Goal: Task Accomplishment & Management: Complete application form

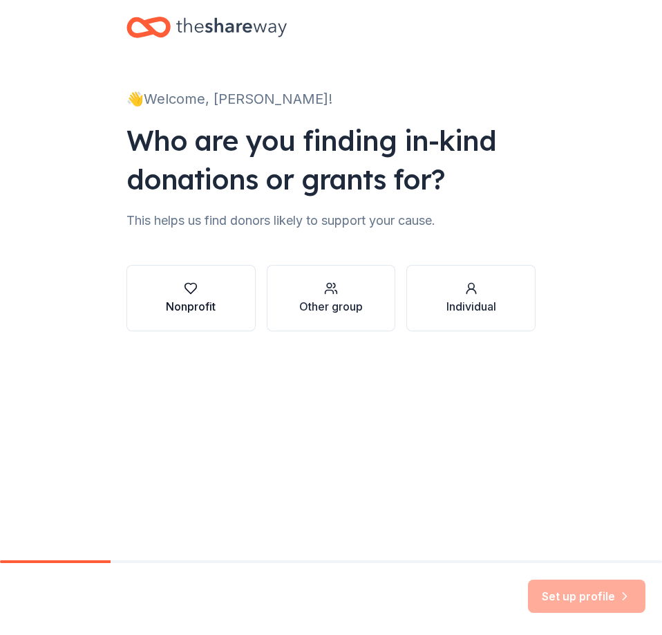
drag, startPoint x: 198, startPoint y: 278, endPoint x: 229, endPoint y: 263, distance: 34.3
click at [198, 276] on button "Nonprofit" at bounding box center [190, 298] width 129 height 66
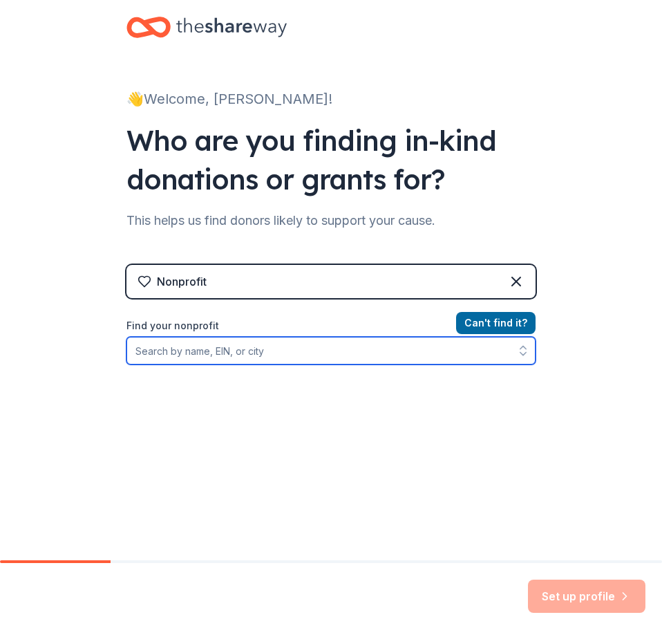
click at [317, 350] on input "Find your nonprofit" at bounding box center [330, 351] width 409 height 28
type input "[US_EMPLOYER_IDENTIFICATION_NUMBER]"
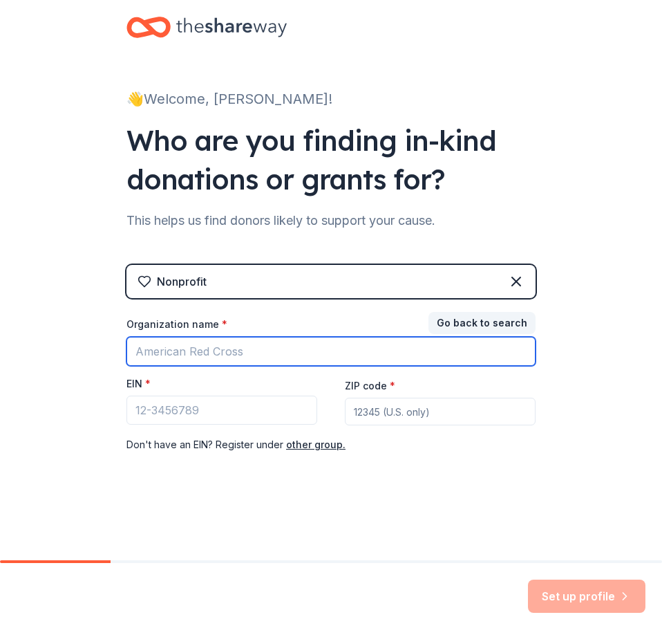
click at [306, 351] on input "Organization name *" at bounding box center [330, 351] width 409 height 29
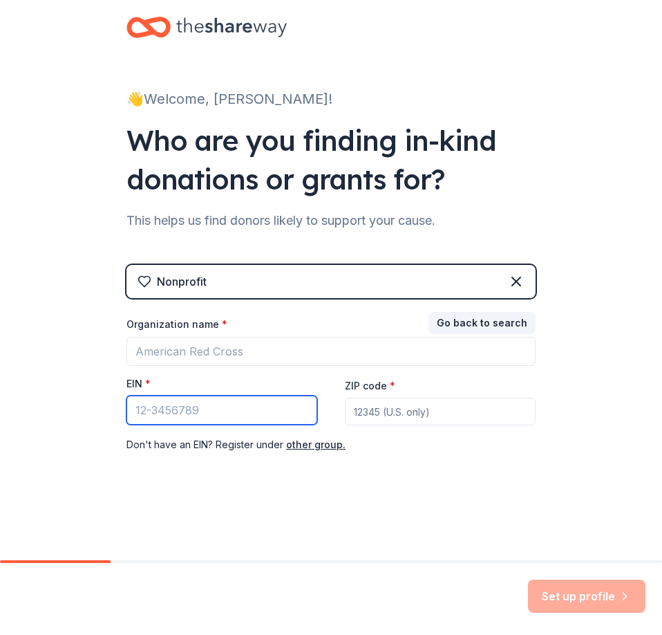
click at [187, 410] on input "EIN *" at bounding box center [221, 409] width 191 height 29
type input "[US_EMPLOYER_IDENTIFICATION_NUMBER]"
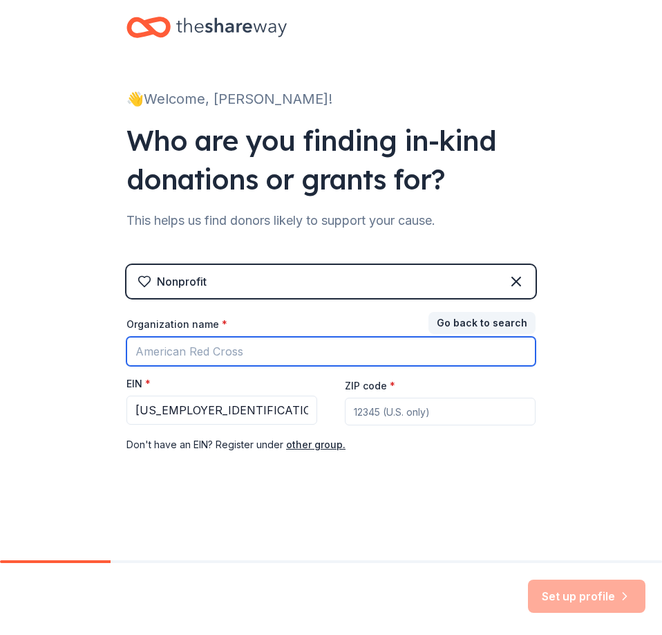
click at [235, 352] on input "Organization name *" at bounding box center [330, 351] width 409 height 29
type input "self sponsored sports"
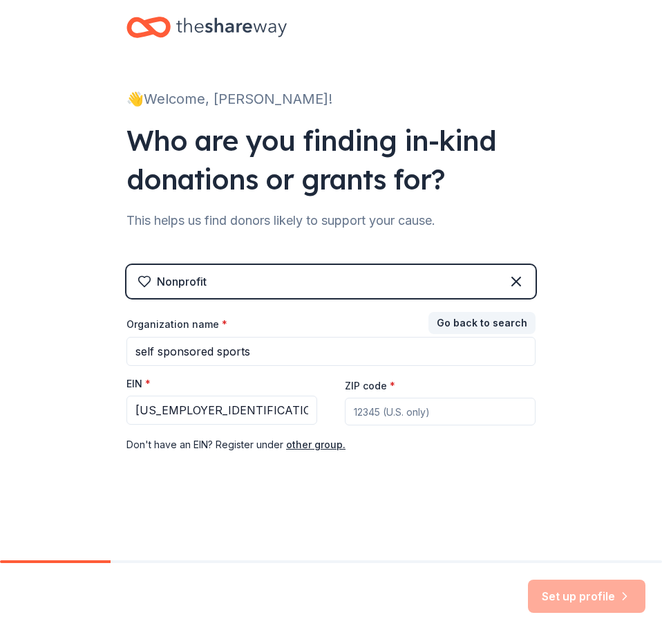
click at [389, 412] on input "ZIP code *" at bounding box center [440, 411] width 191 height 28
type input "96717"
click at [339, 478] on div "Nonprofit Go back to search Organization name * self sponsored sports EIN * 86-…" at bounding box center [330, 373] width 409 height 216
click at [601, 601] on button "Set up profile" at bounding box center [587, 595] width 118 height 33
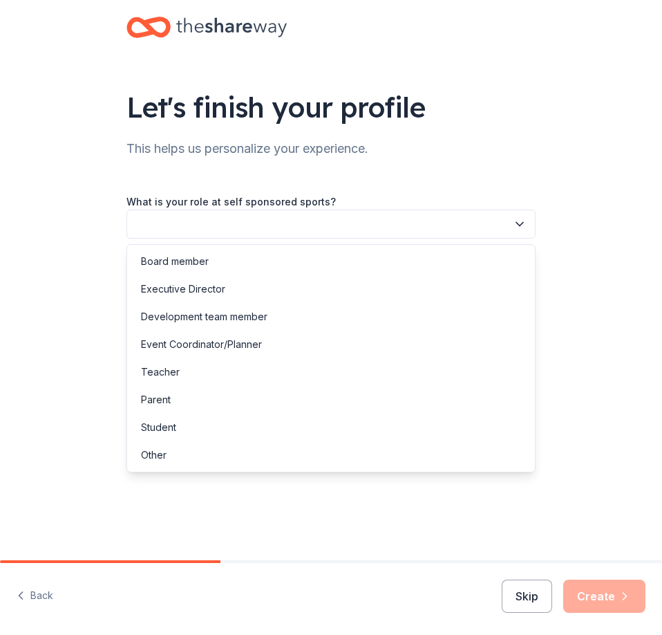
click at [284, 225] on button "button" at bounding box center [330, 223] width 409 height 29
click at [198, 288] on div "Executive Director" at bounding box center [183, 289] width 84 height 17
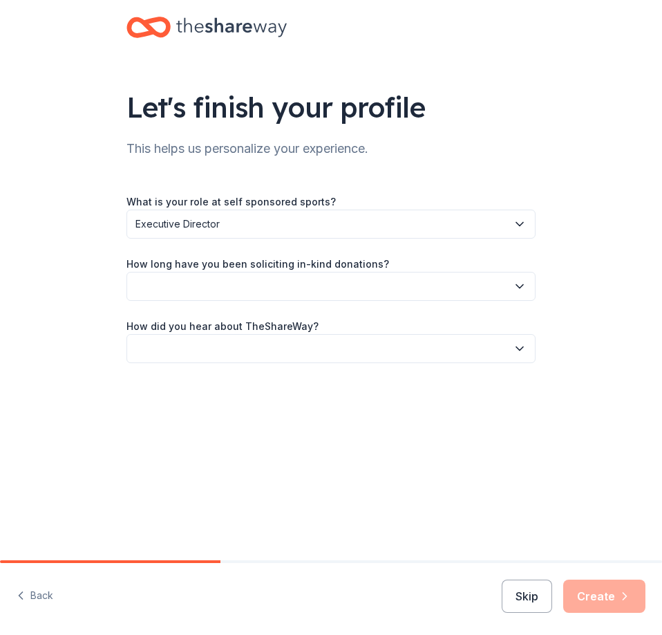
click at [214, 279] on button "button" at bounding box center [330, 286] width 409 height 29
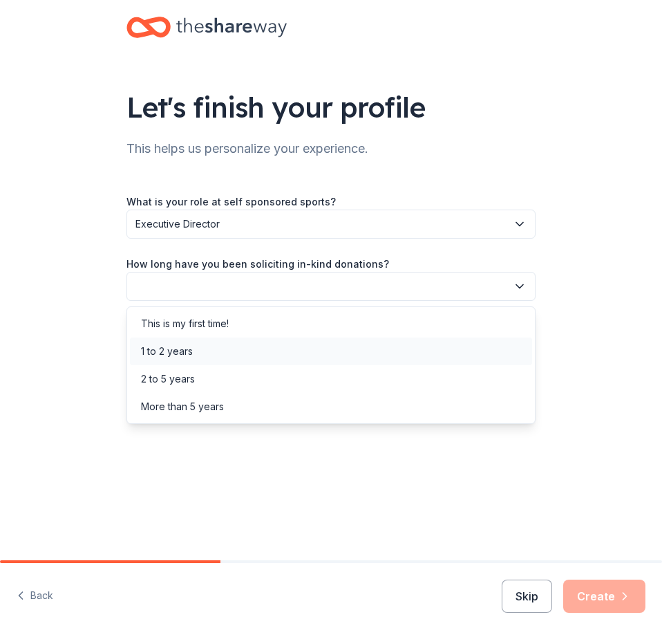
click at [160, 354] on div "1 to 2 years" at bounding box center [167, 351] width 52 height 17
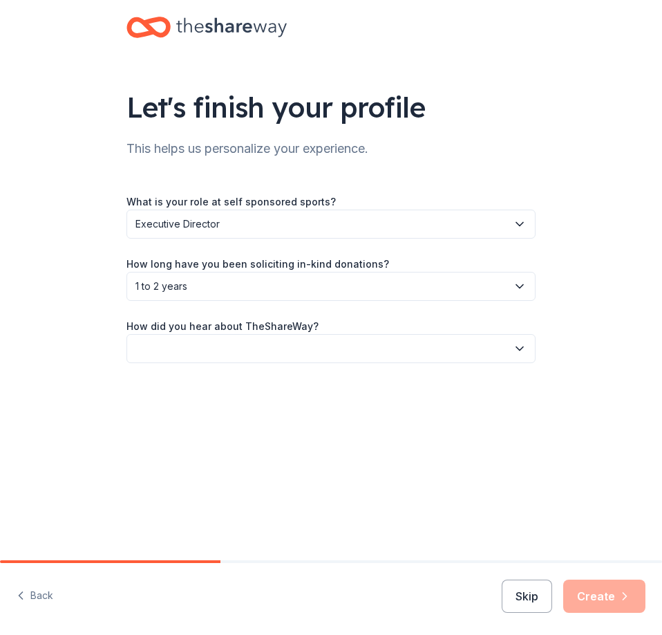
click at [334, 288] on span "1 to 2 years" at bounding box center [321, 286] width 372 height 17
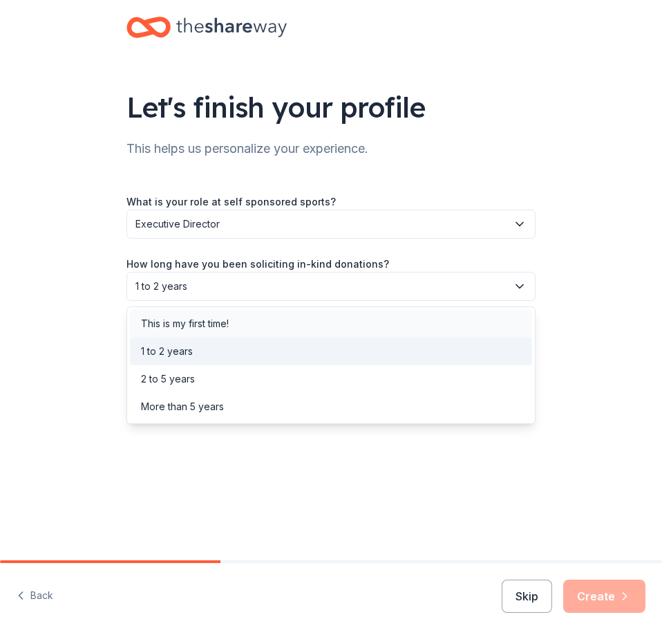
click at [193, 321] on div "This is my first time!" at bounding box center [185, 323] width 88 height 17
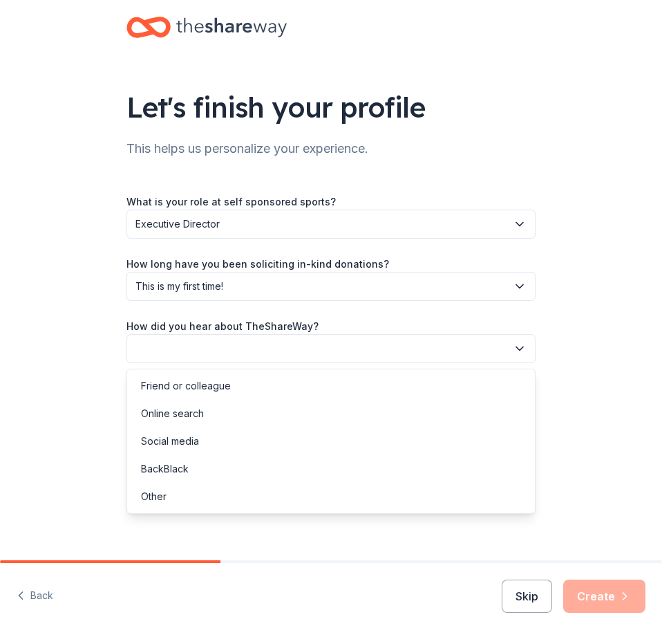
click at [256, 344] on button "button" at bounding box center [330, 348] width 409 height 29
click at [218, 415] on div "Online search" at bounding box center [331, 414] width 402 height 28
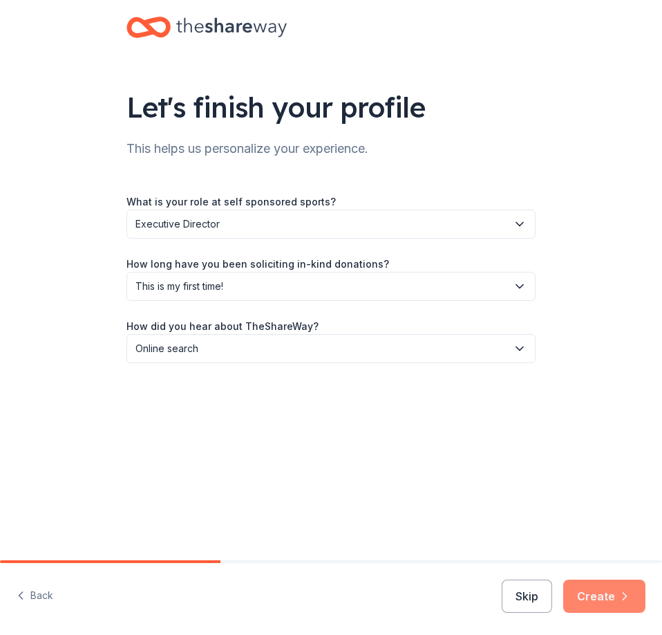
click at [623, 597] on icon "button" at bounding box center [625, 596] width 14 height 14
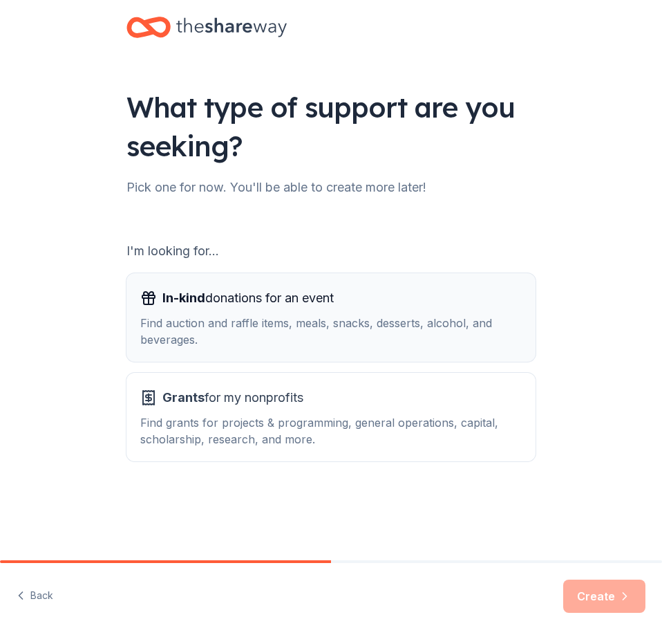
click at [270, 304] on span "In-kind donations for an event" at bounding box center [247, 298] width 171 height 22
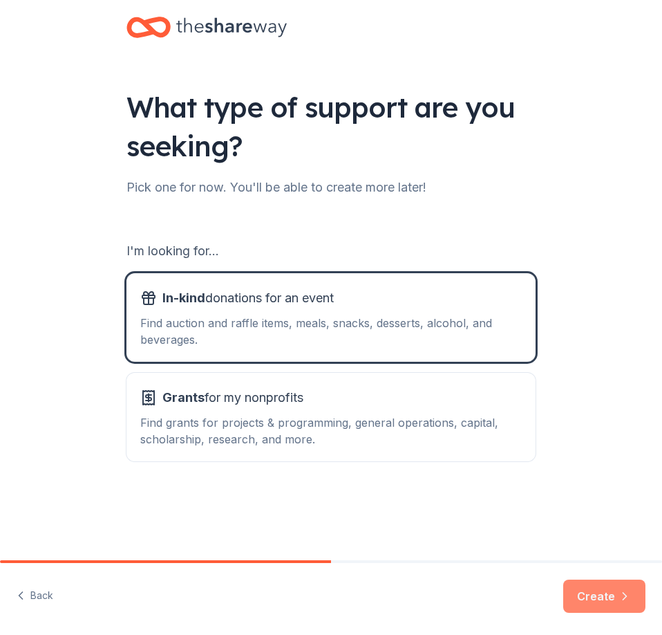
click at [606, 599] on button "Create" at bounding box center [604, 595] width 82 height 33
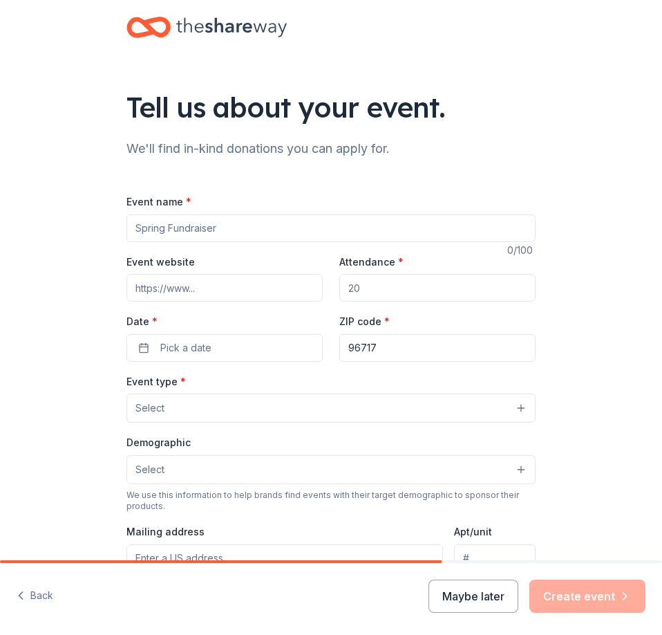
click at [222, 233] on input "Event name *" at bounding box center [330, 228] width 409 height 28
type input "Christmas Dinner"
type input "farmkinetings.com"
type input "100"
click at [181, 344] on span "Pick a date" at bounding box center [185, 347] width 51 height 17
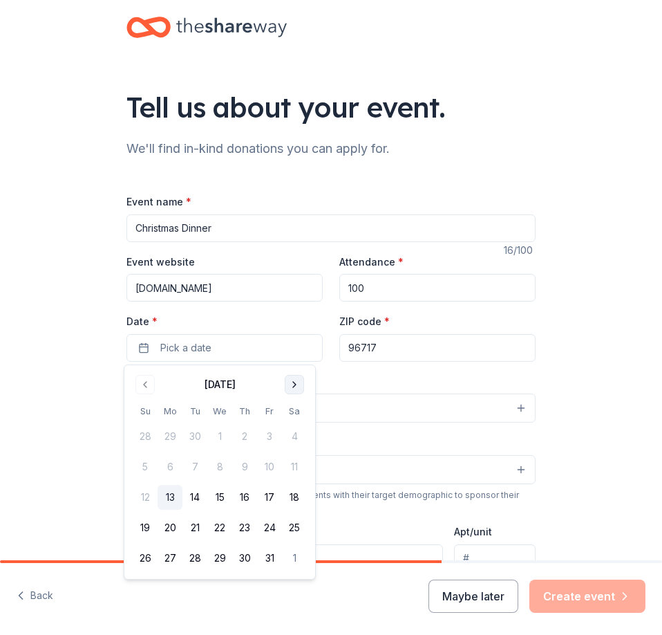
click at [294, 382] on button "Go to next month" at bounding box center [294, 384] width 19 height 19
click at [169, 433] on button "1" at bounding box center [170, 436] width 25 height 25
click at [381, 375] on div "Event type * Select" at bounding box center [330, 398] width 409 height 50
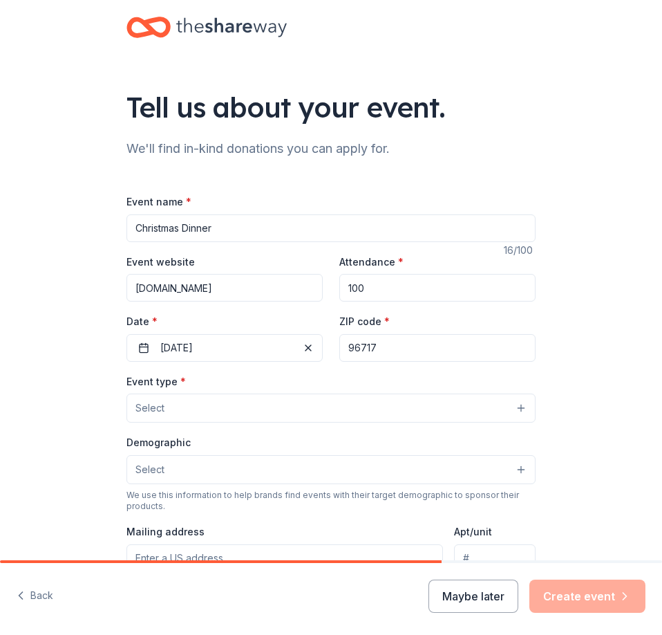
click at [265, 407] on button "Select" at bounding box center [330, 407] width 409 height 29
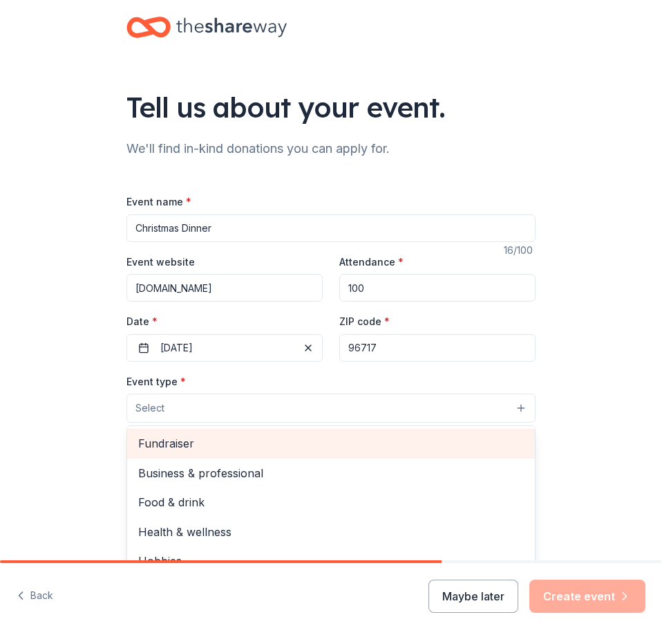
click at [198, 445] on span "Fundraiser" at bounding box center [331, 443] width 386 height 18
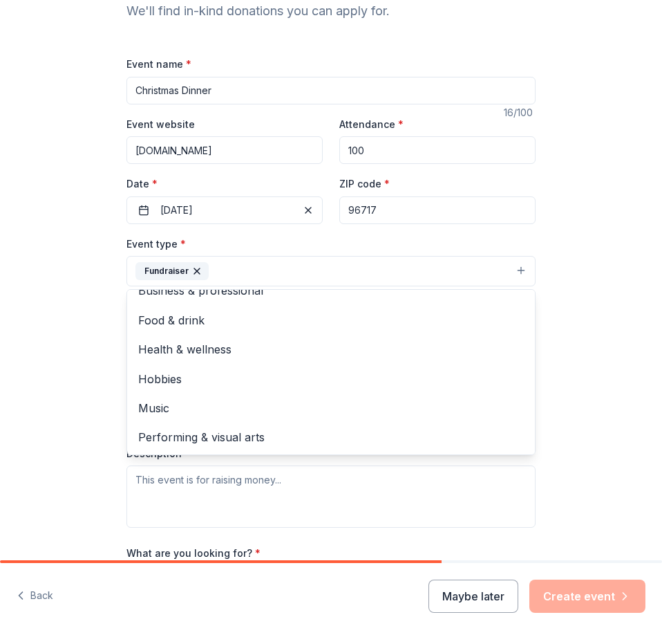
scroll to position [138, 0]
click at [72, 374] on div "Tell us about your event. We'll find in-kind donations you can apply for. Event…" at bounding box center [331, 311] width 662 height 899
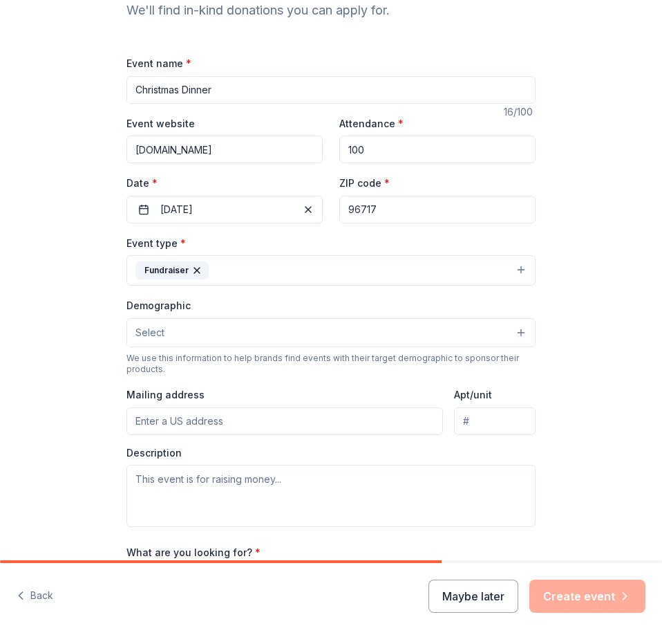
click at [173, 336] on button "Select" at bounding box center [330, 332] width 409 height 29
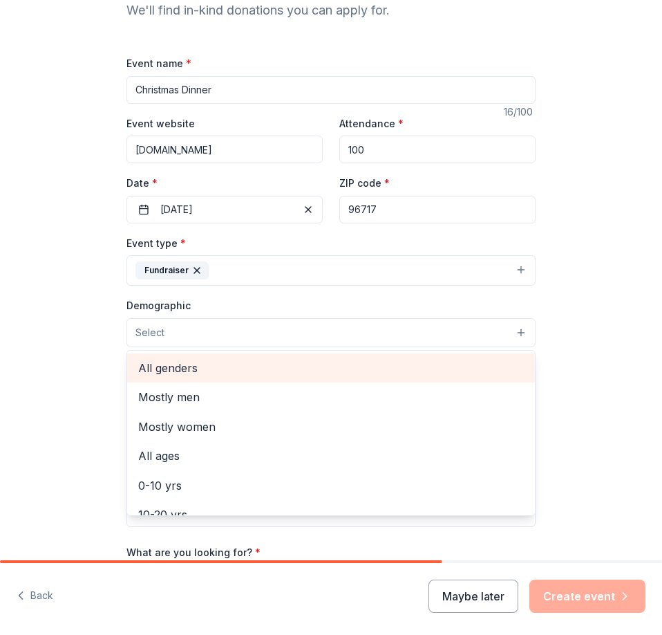
click at [208, 369] on span "All genders" at bounding box center [331, 368] width 386 height 18
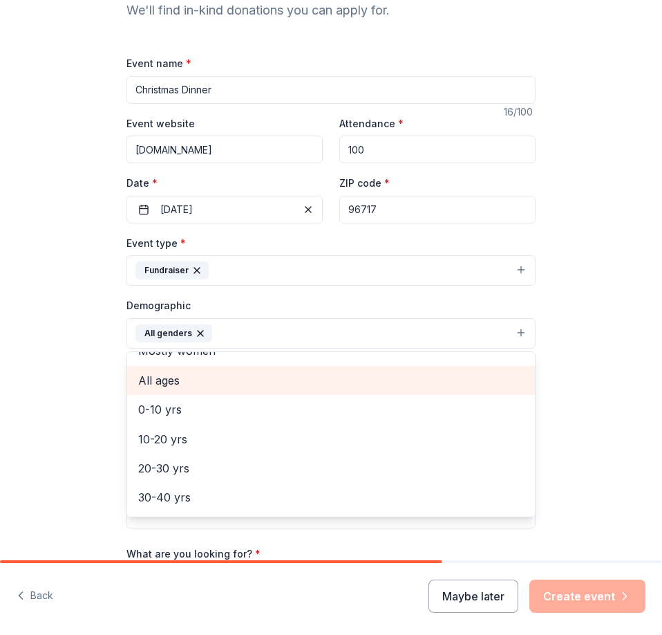
scroll to position [69, 0]
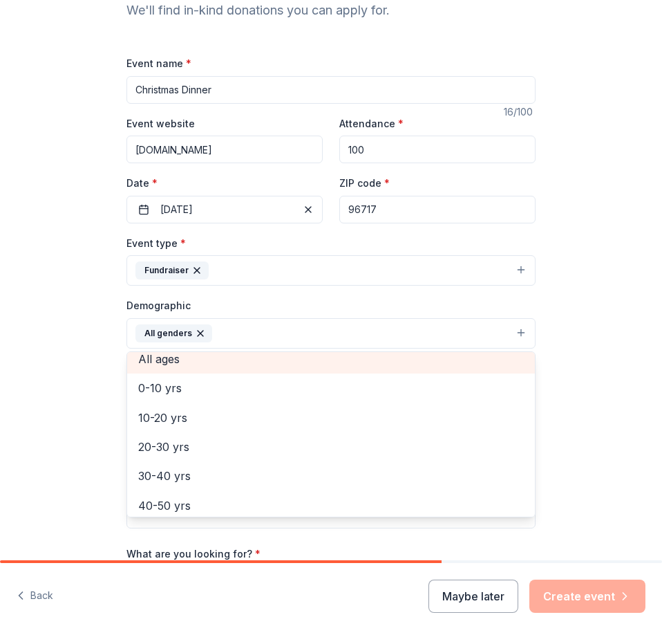
click at [189, 358] on span "All ages" at bounding box center [331, 359] width 386 height 18
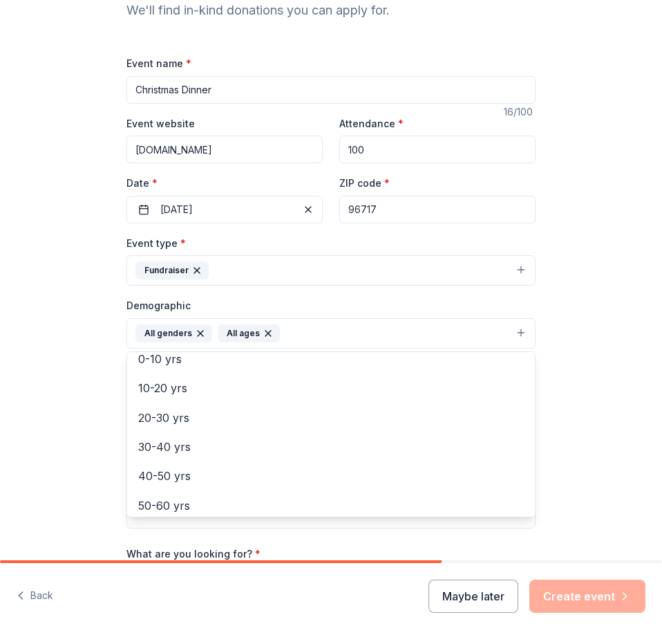
scroll to position [32, 0]
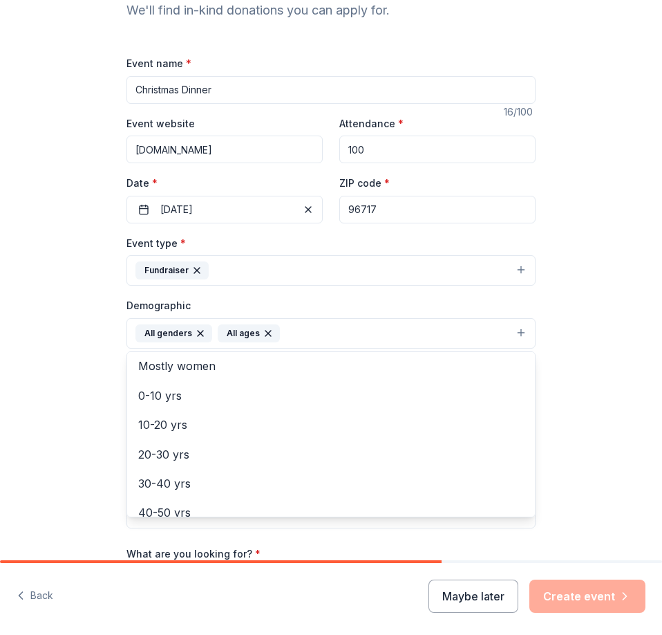
click at [55, 379] on div "Tell us about your event. We'll find in-kind donations you can apply for. Event…" at bounding box center [331, 312] width 662 height 901
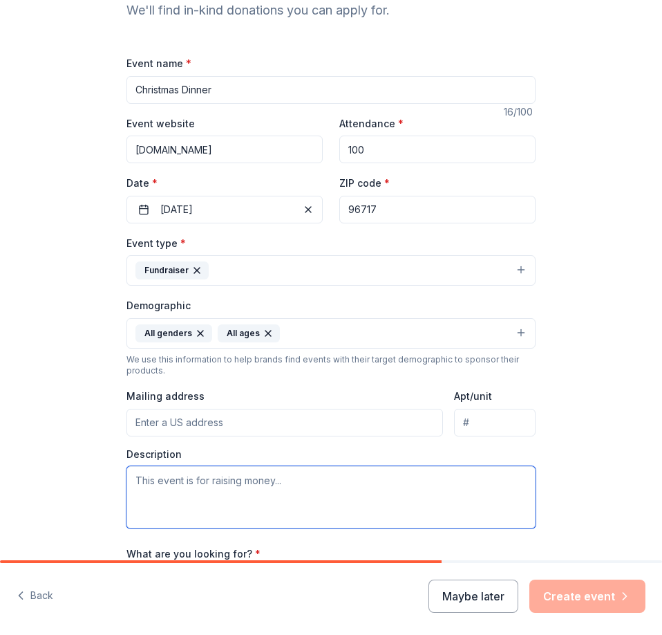
click at [317, 492] on textarea at bounding box center [330, 497] width 409 height 62
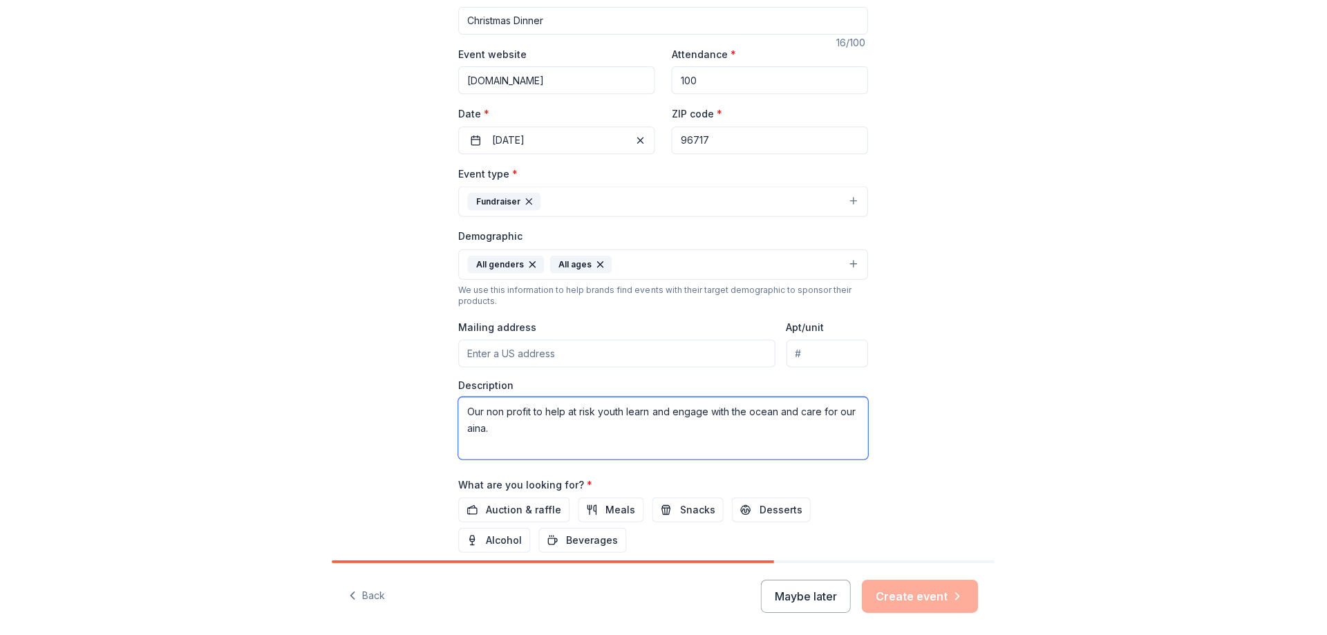
scroll to position [341, 0]
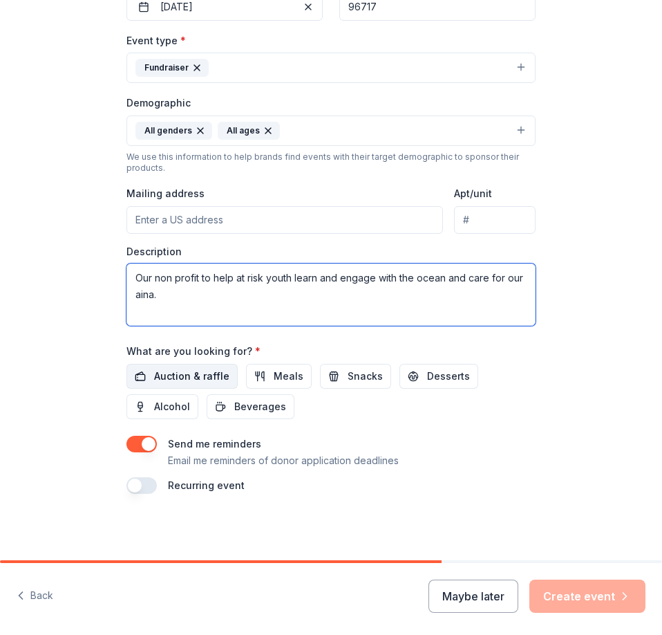
type textarea "Our non profit to help at risk youth learn and engage with the ocean and care f…"
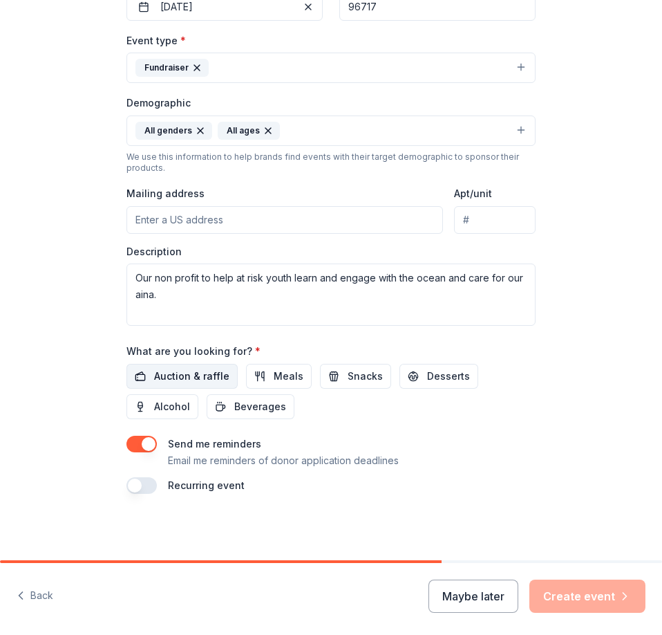
click at [185, 375] on span "Auction & raffle" at bounding box center [191, 376] width 75 height 17
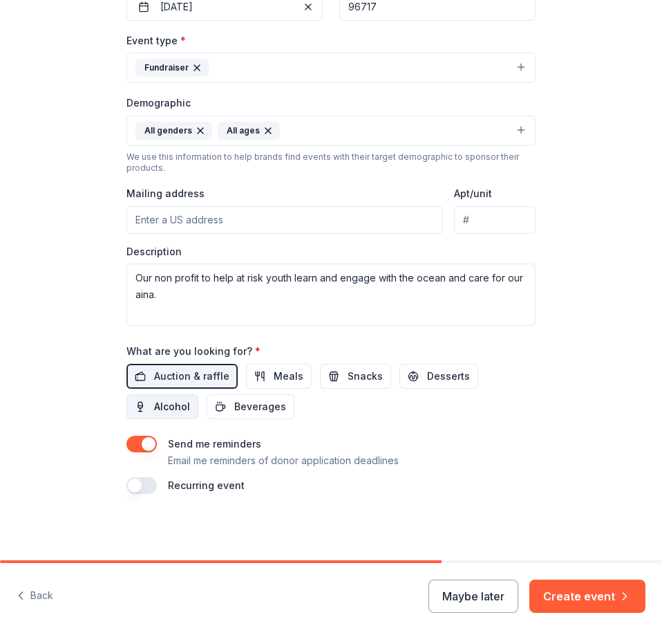
click at [154, 404] on span "Alcohol" at bounding box center [172, 406] width 36 height 17
click at [247, 407] on span "Beverages" at bounding box center [260, 406] width 52 height 17
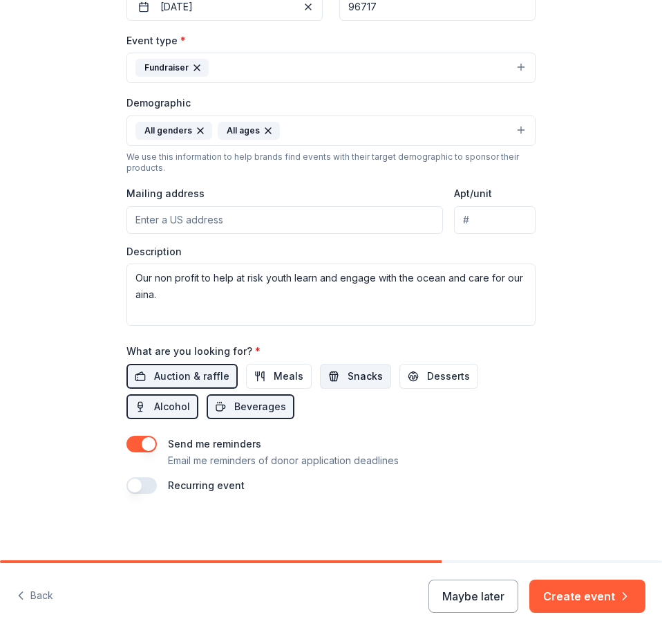
click at [348, 377] on span "Snacks" at bounding box center [365, 376] width 35 height 17
click at [406, 378] on button "Desserts" at bounding box center [439, 376] width 79 height 25
drag, startPoint x: 265, startPoint y: 368, endPoint x: 185, endPoint y: 404, distance: 87.9
click at [274, 369] on span "Meals" at bounding box center [289, 376] width 30 height 17
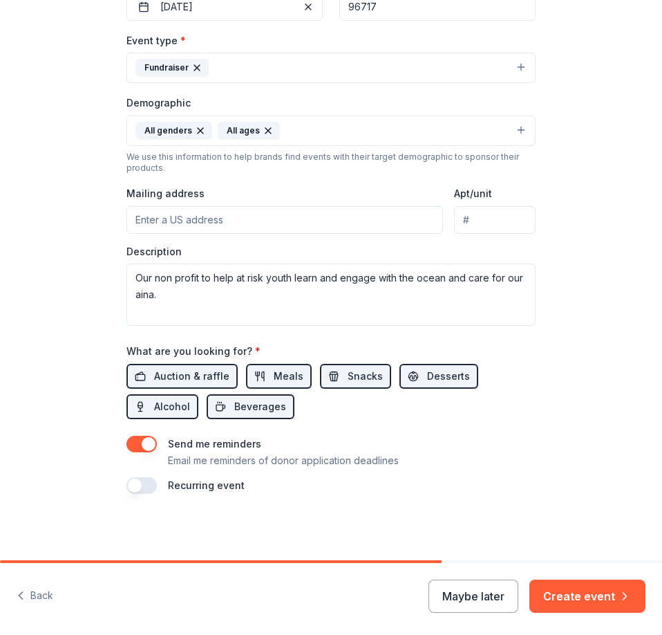
click at [142, 482] on button "button" at bounding box center [141, 485] width 30 height 17
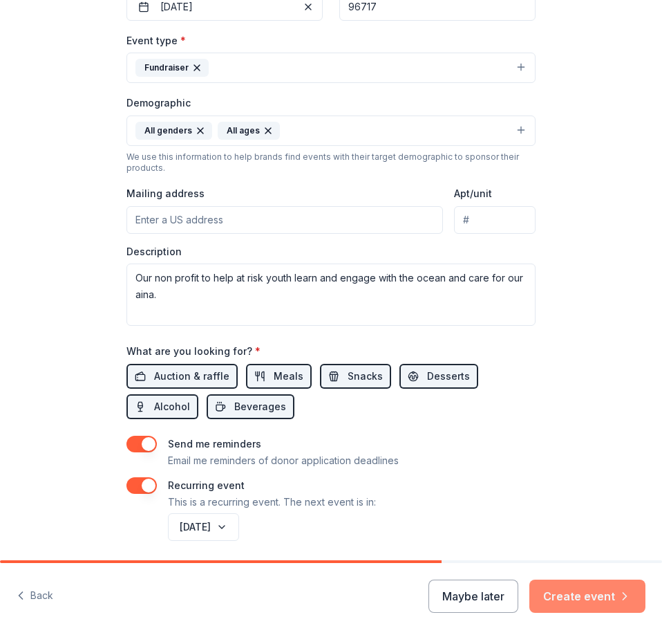
click at [590, 595] on button "Create event" at bounding box center [587, 595] width 116 height 33
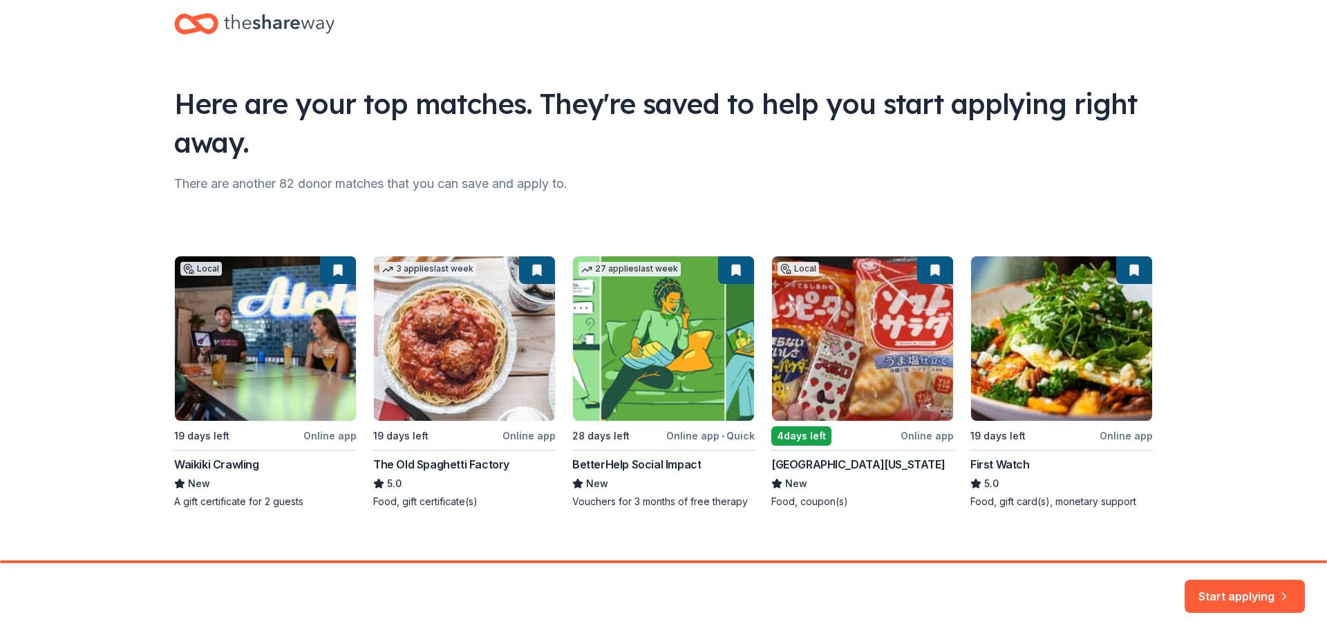
scroll to position [40, 0]
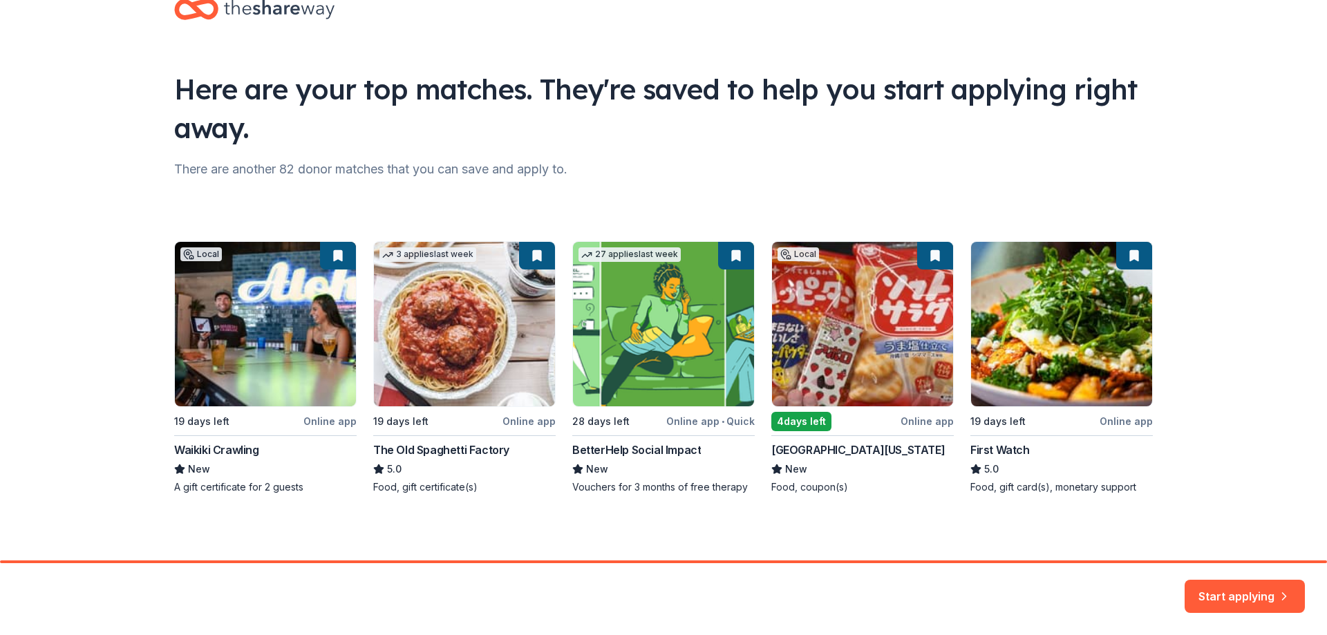
click at [291, 341] on div "Local 19 days left Online app Waikiki Crawling New A gift certificate for 2 gue…" at bounding box center [663, 367] width 979 height 253
click at [661, 593] on button "Start applying" at bounding box center [1245, 590] width 120 height 33
click at [661, 156] on div "Here are your top matches. They're saved to help you start applying right away.…" at bounding box center [663, 260] width 1023 height 601
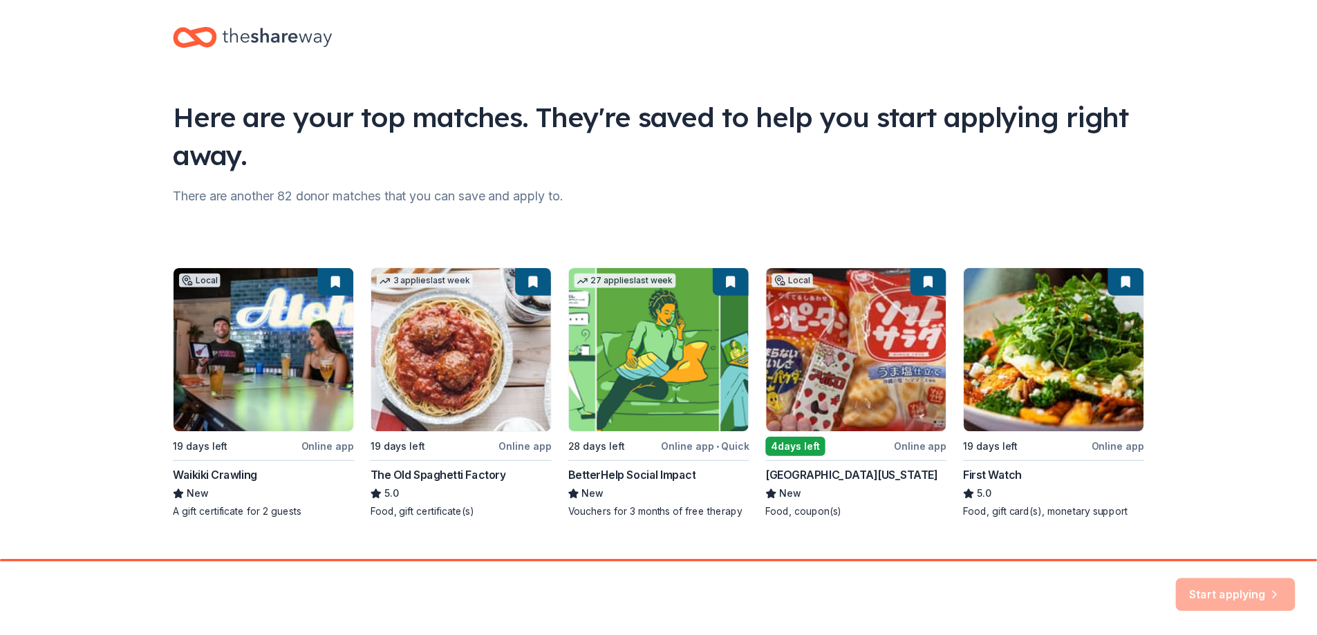
scroll to position [0, 0]
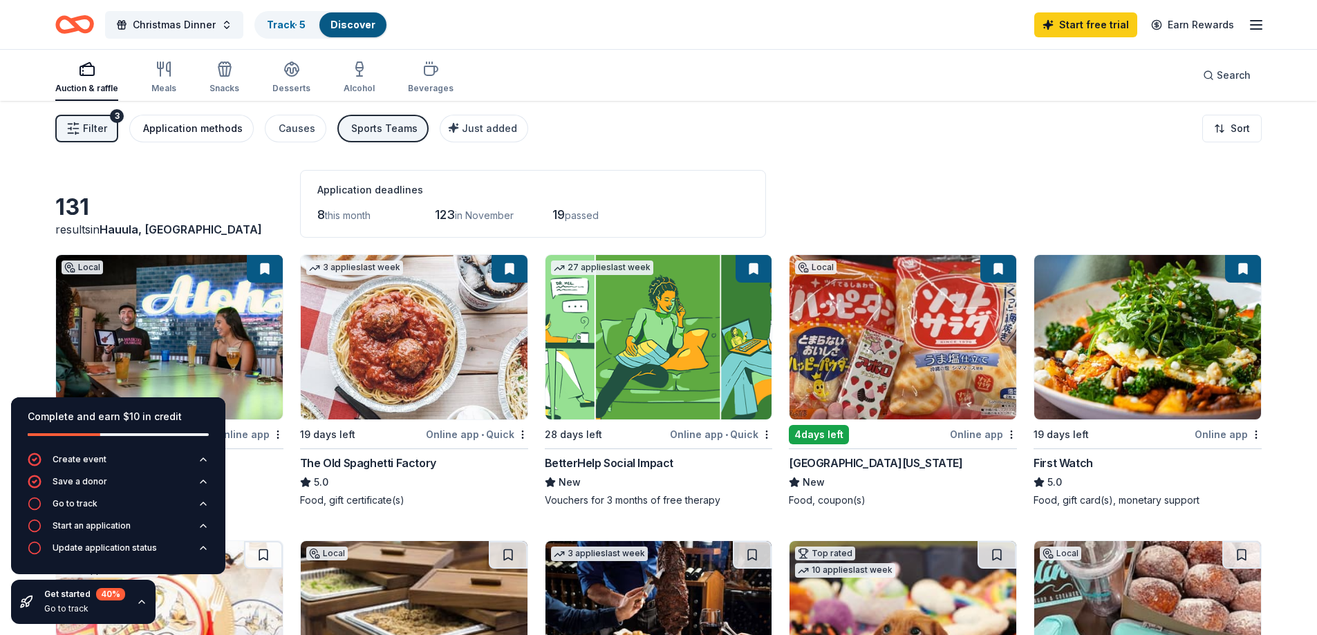
click at [186, 133] on div "Application methods" at bounding box center [193, 128] width 100 height 17
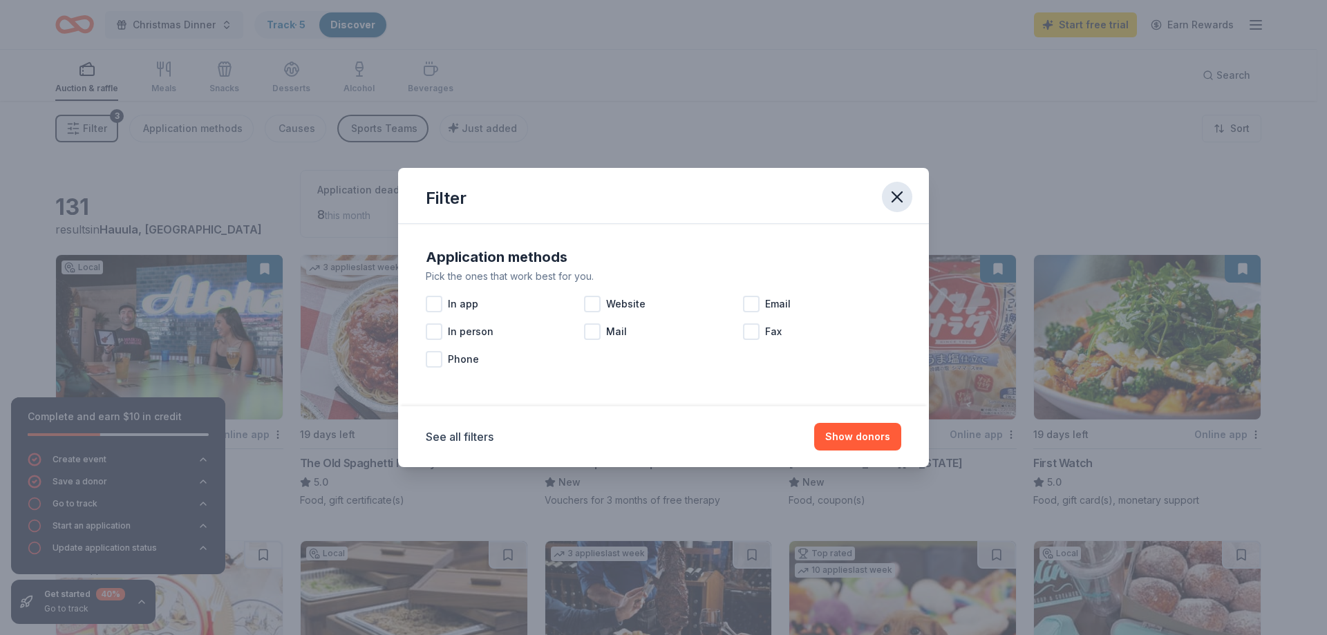
click at [661, 196] on button "button" at bounding box center [897, 197] width 30 height 30
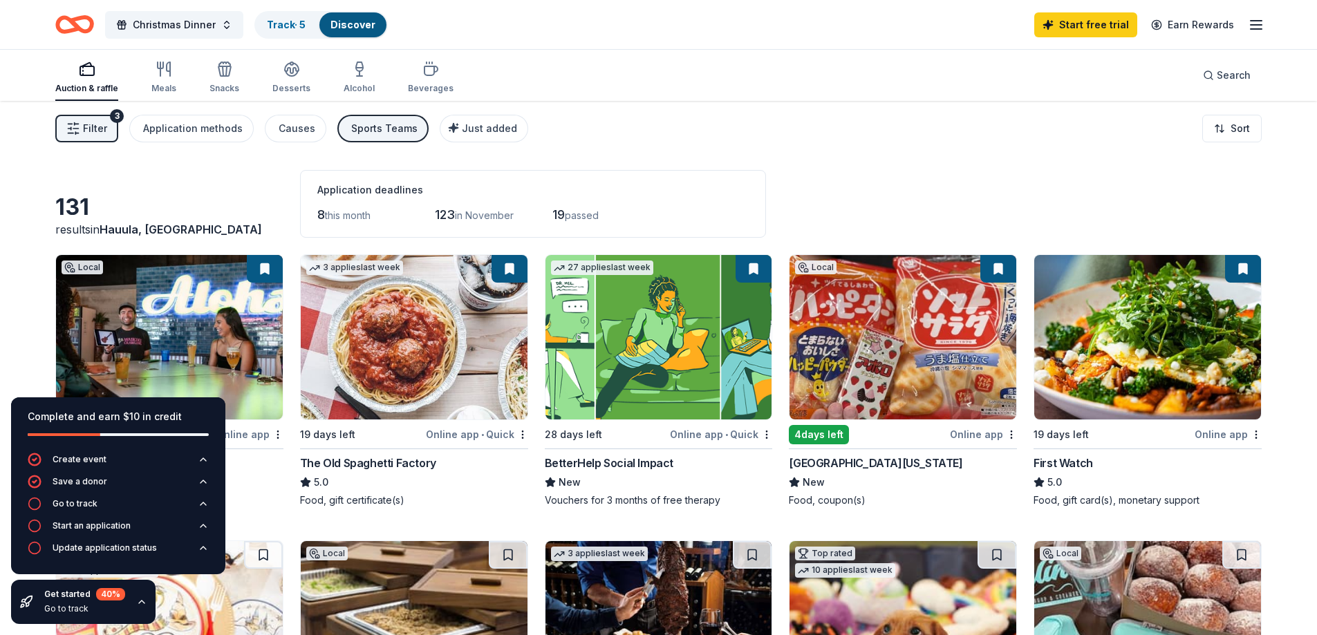
click at [137, 603] on icon "button" at bounding box center [141, 602] width 11 height 11
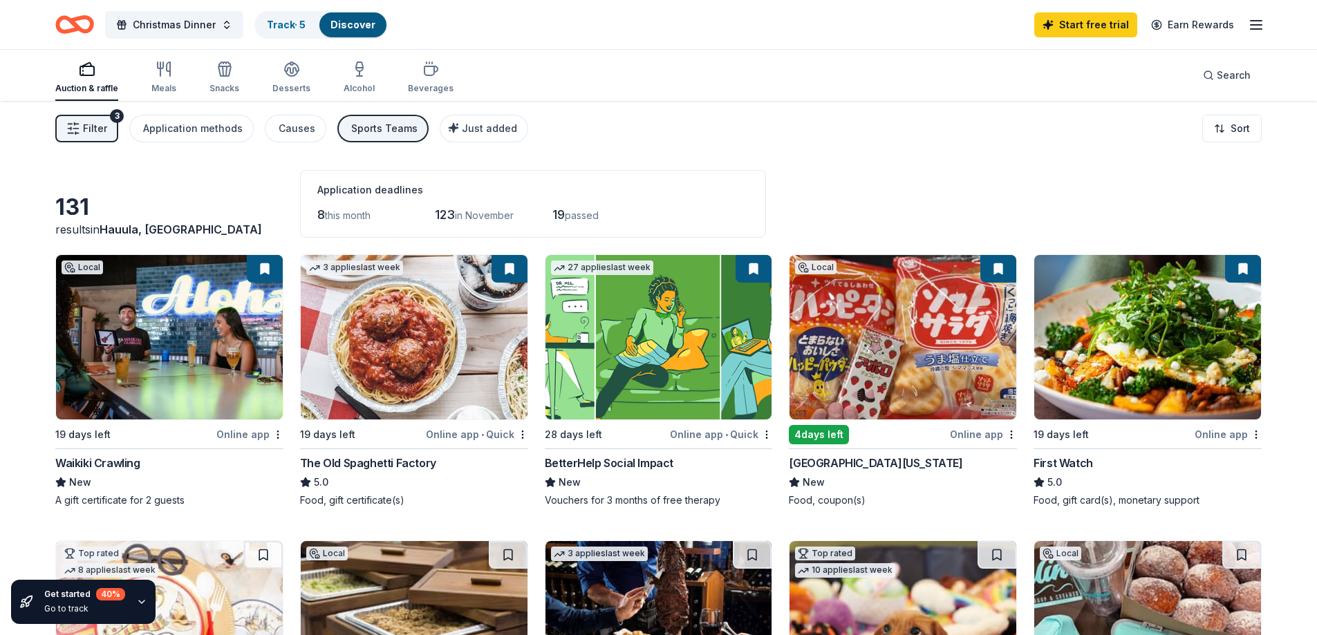
click at [237, 435] on div "Online app" at bounding box center [249, 434] width 67 height 17
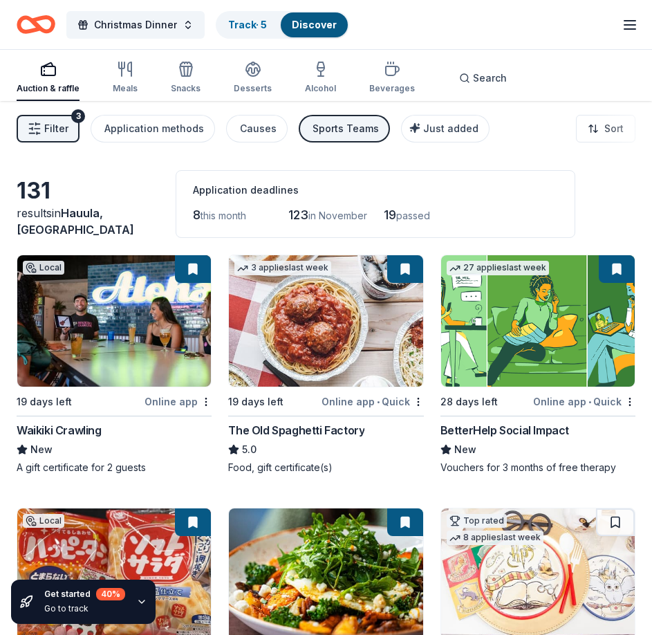
click at [326, 329] on img at bounding box center [326, 320] width 194 height 131
click at [560, 355] on img at bounding box center [538, 320] width 194 height 131
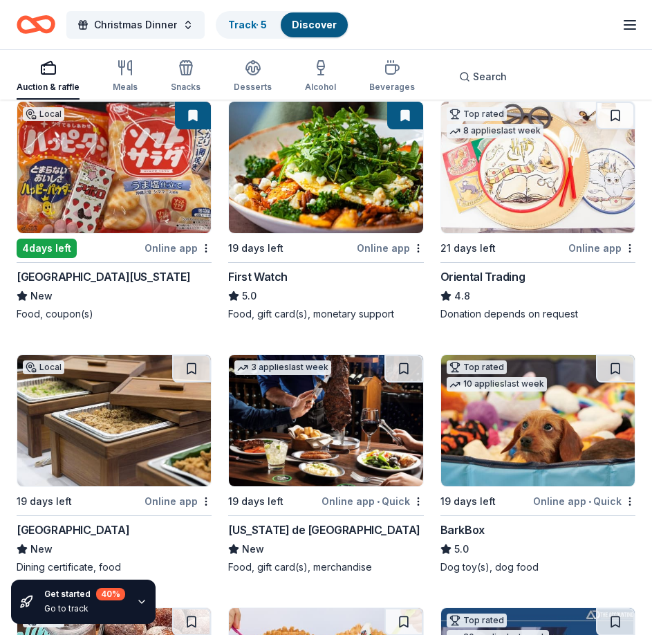
scroll to position [415, 0]
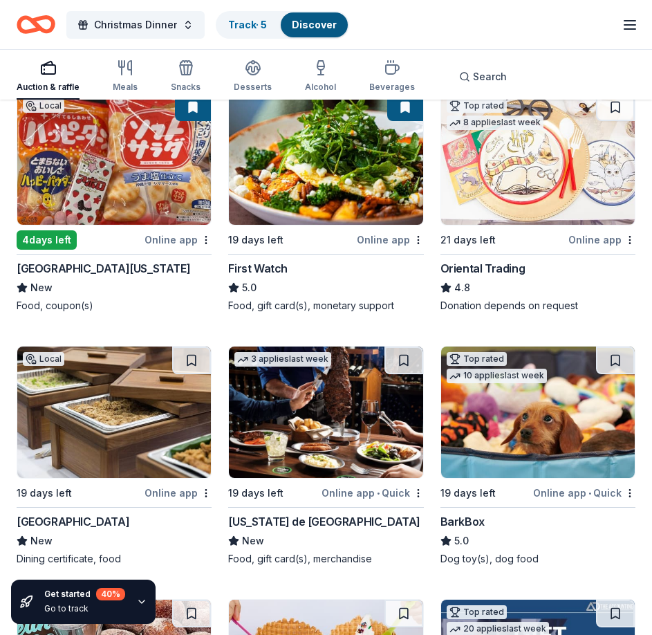
click at [116, 170] on img at bounding box center [114, 158] width 194 height 131
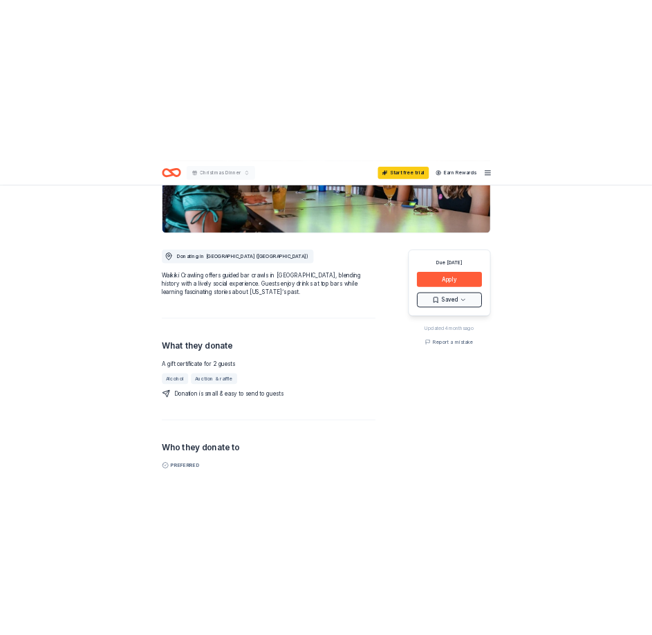
scroll to position [276, 0]
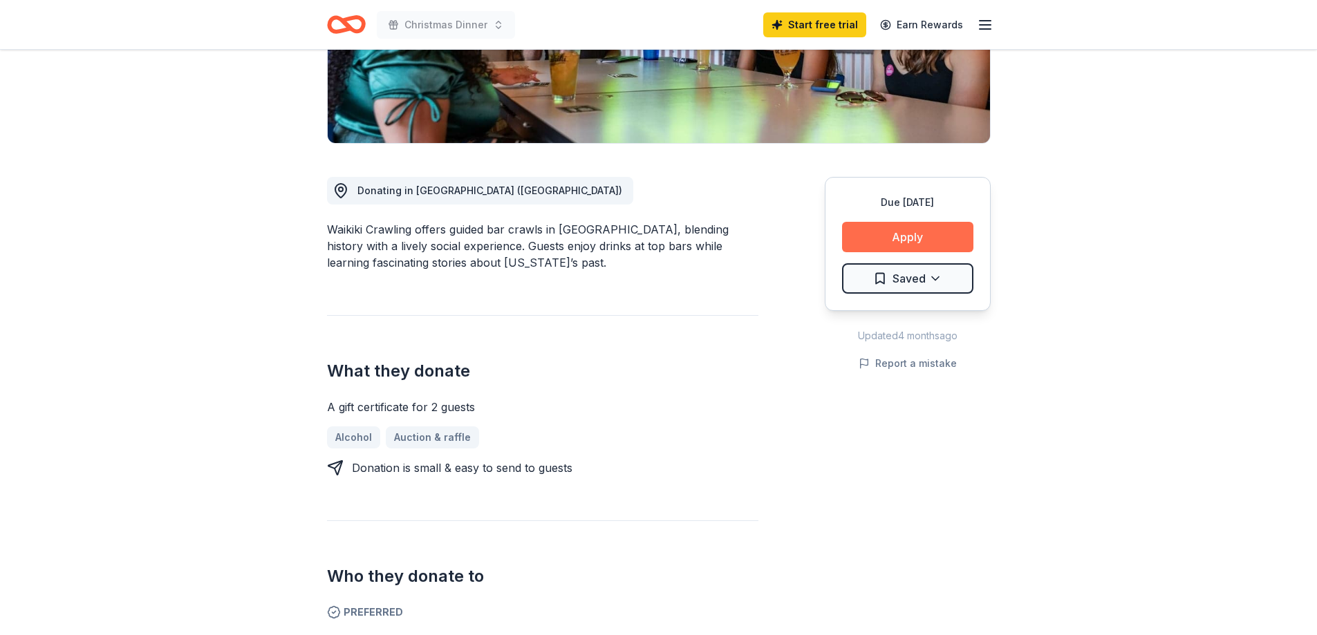
click at [901, 238] on button "Apply" at bounding box center [907, 237] width 131 height 30
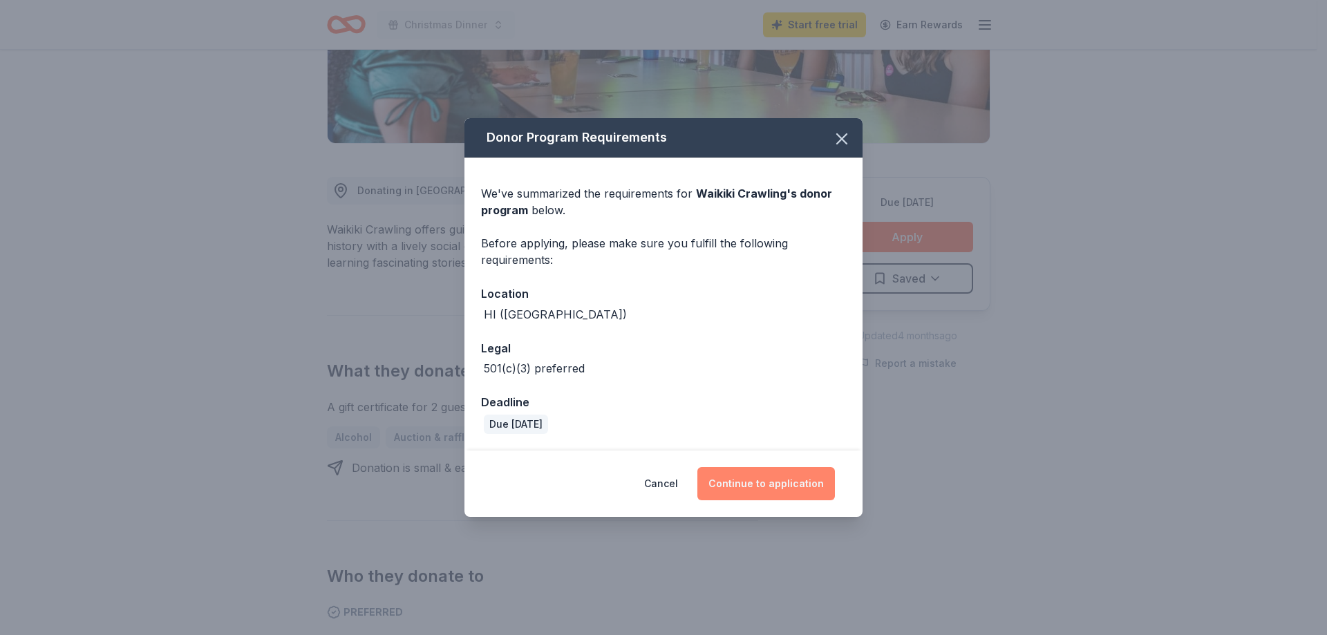
click at [779, 486] on button "Continue to application" at bounding box center [766, 483] width 138 height 33
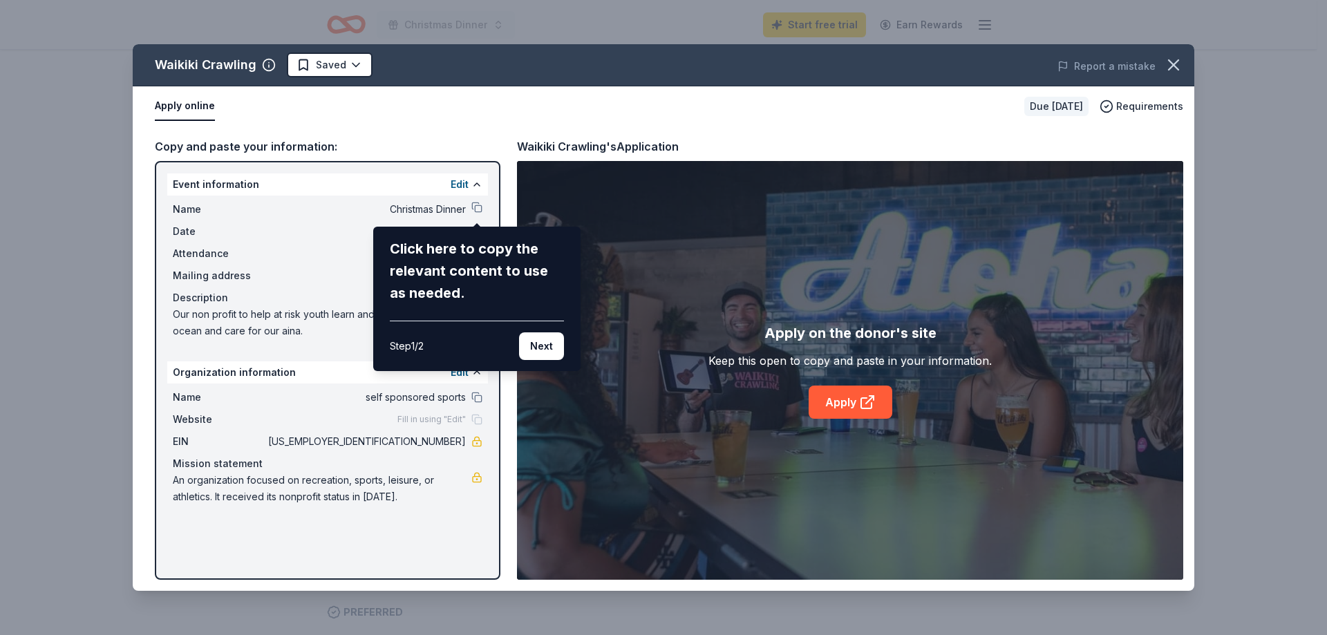
click at [476, 206] on div "Waikiki Crawling Saved Report a mistake Apply online Due in 19 days Requirement…" at bounding box center [664, 317] width 1062 height 547
click at [543, 347] on button "Next" at bounding box center [541, 346] width 45 height 28
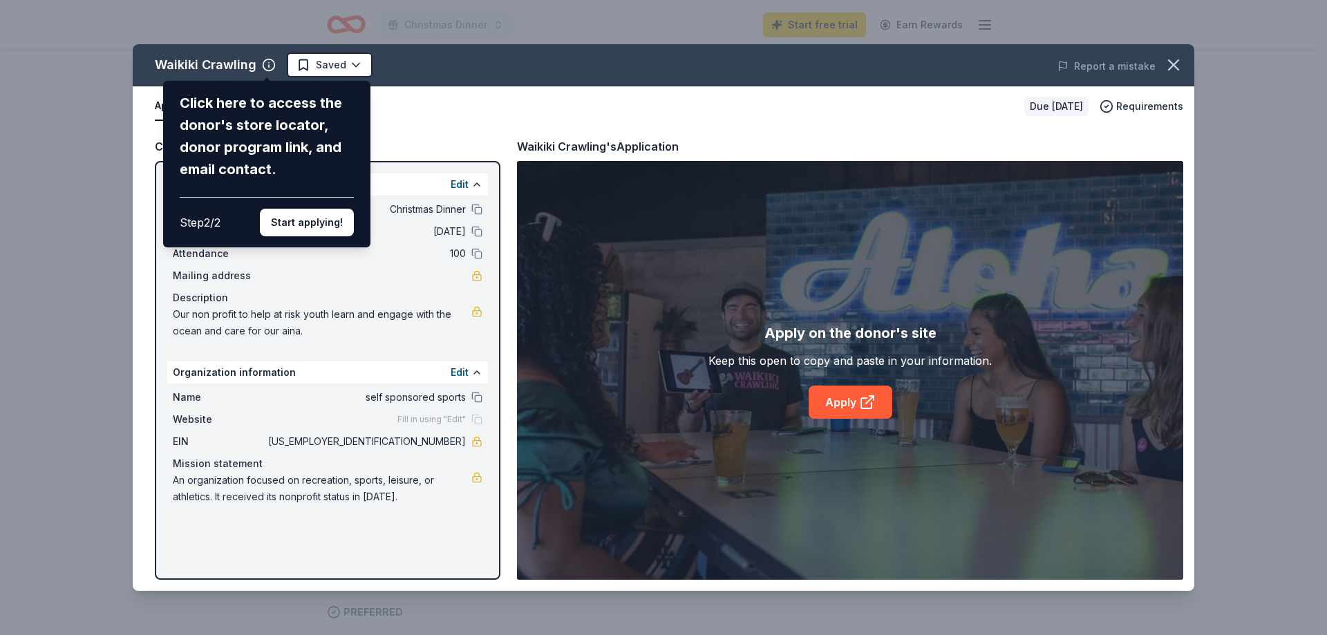
click at [339, 214] on button "Start applying!" at bounding box center [307, 223] width 94 height 28
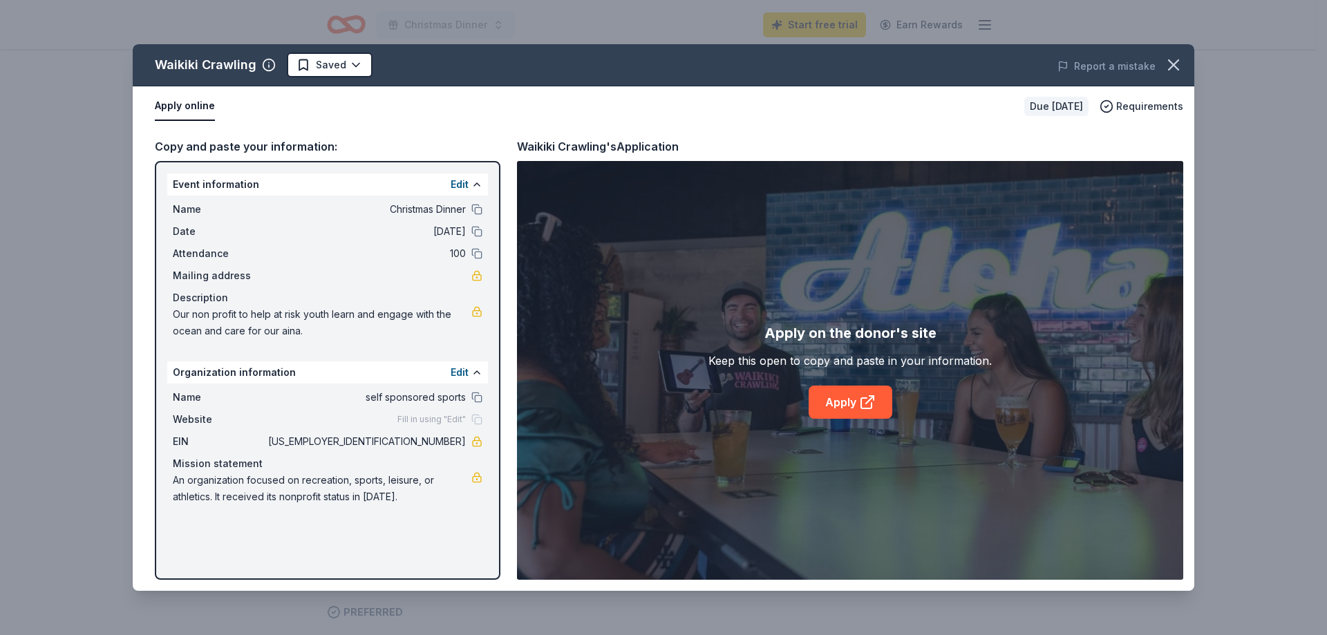
click at [881, 406] on div "Waikiki Crawling Saved Report a mistake Apply online Due in 19 days Requirement…" at bounding box center [664, 317] width 1062 height 547
click at [870, 398] on icon at bounding box center [867, 402] width 17 height 17
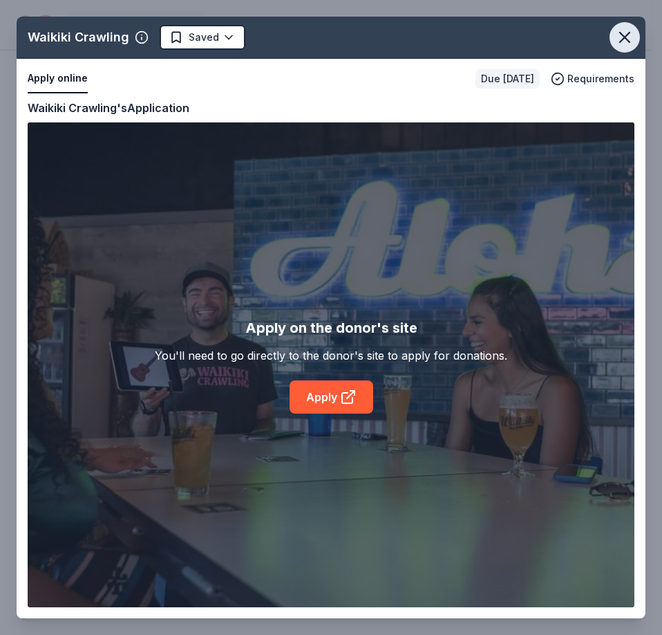
drag, startPoint x: 632, startPoint y: 32, endPoint x: 619, endPoint y: 40, distance: 15.5
click at [630, 32] on icon "button" at bounding box center [624, 37] width 19 height 19
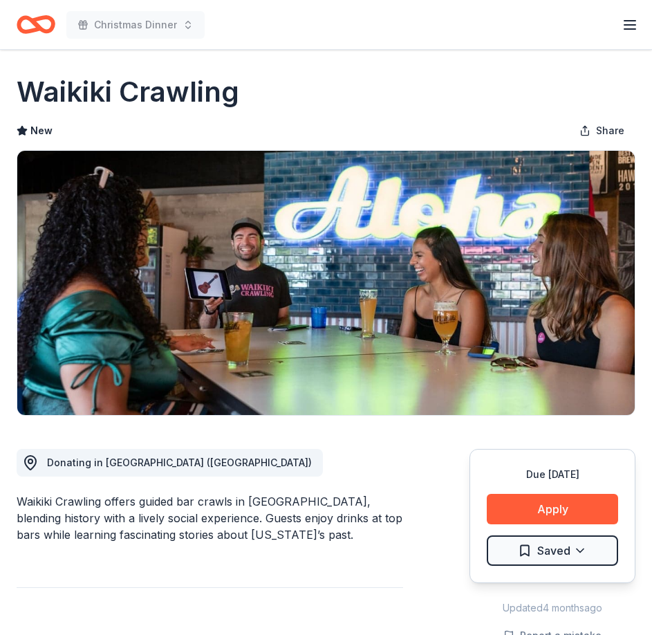
scroll to position [0, 0]
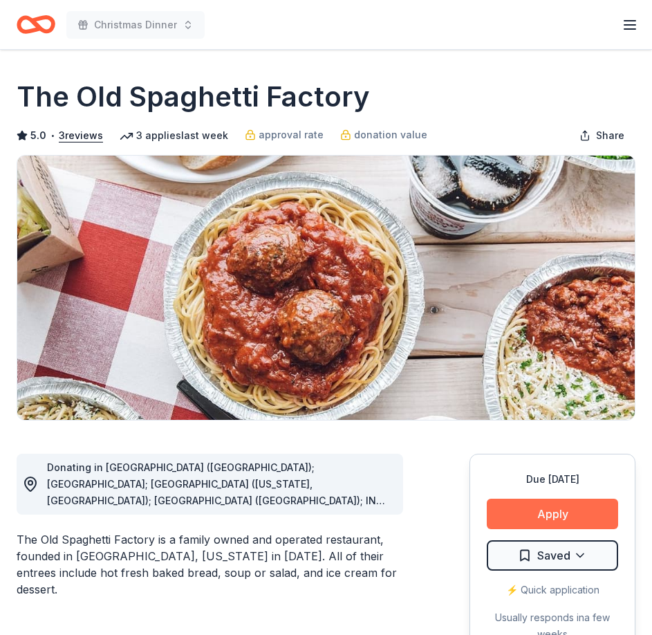
click at [548, 520] on button "Apply" at bounding box center [552, 513] width 131 height 30
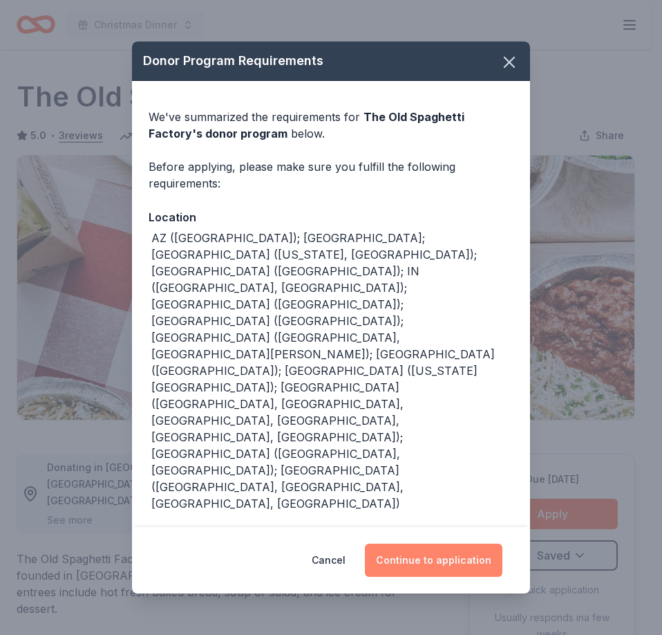
click at [435, 543] on button "Continue to application" at bounding box center [434, 559] width 138 height 33
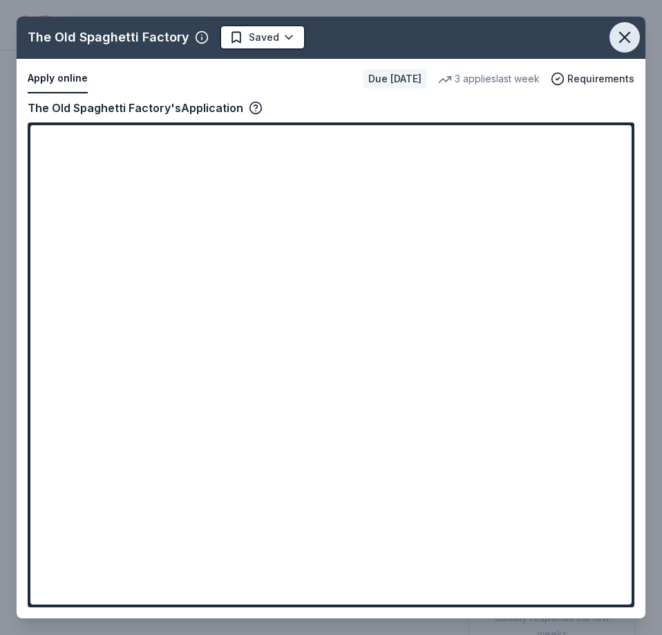
click at [622, 34] on icon "button" at bounding box center [625, 37] width 10 height 10
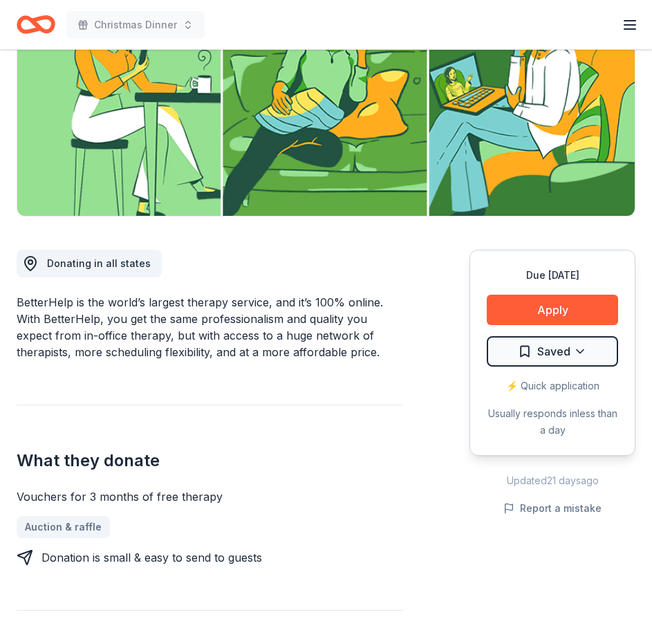
scroll to position [207, 0]
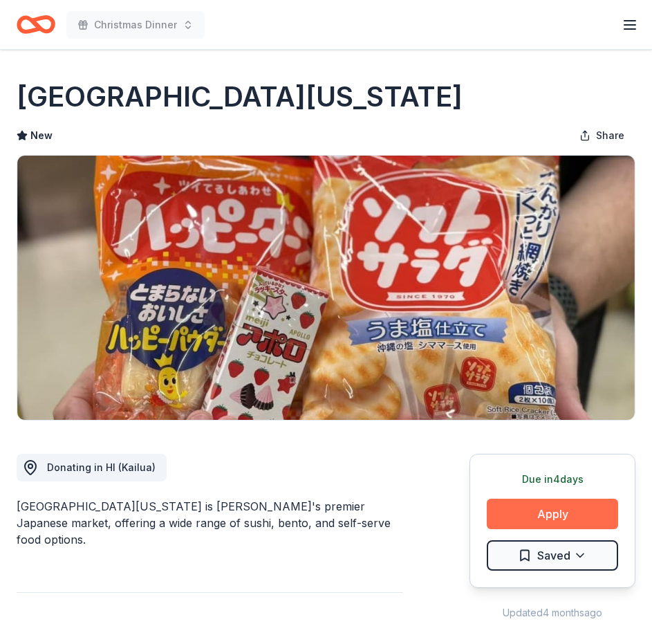
click at [558, 509] on button "Apply" at bounding box center [552, 513] width 131 height 30
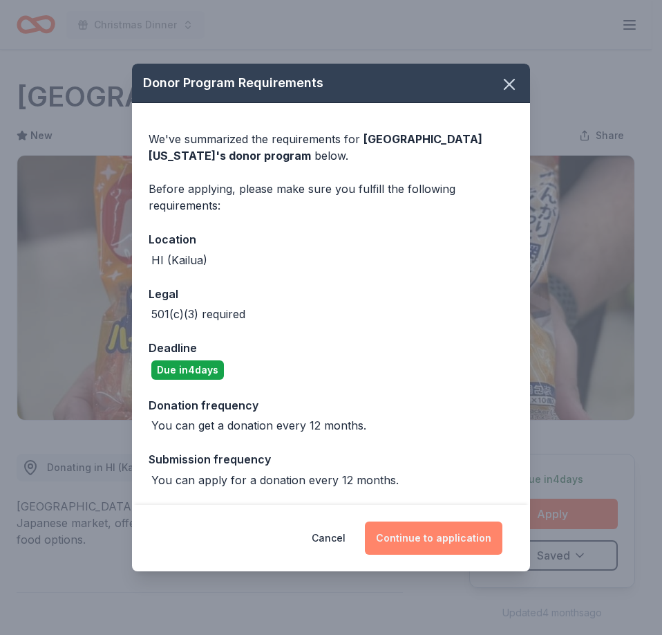
click at [416, 536] on button "Continue to application" at bounding box center [434, 537] width 138 height 33
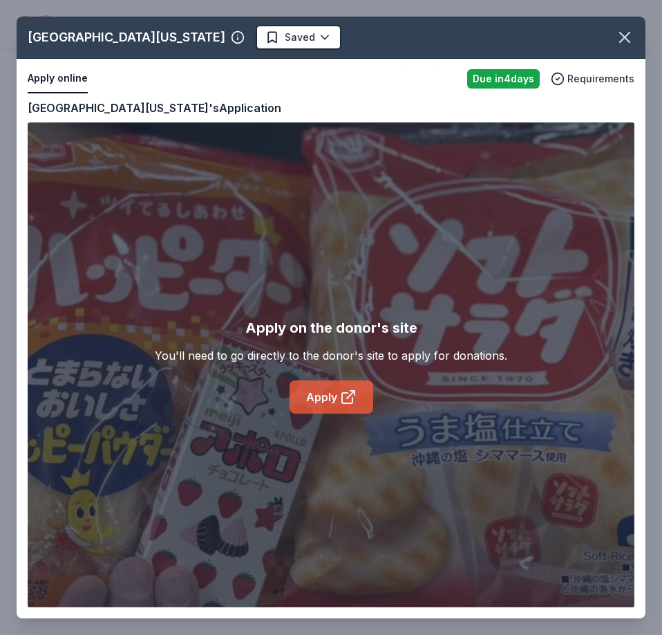
click at [341, 395] on icon at bounding box center [348, 396] width 17 height 17
